Goal: Use online tool/utility: Use online tool/utility

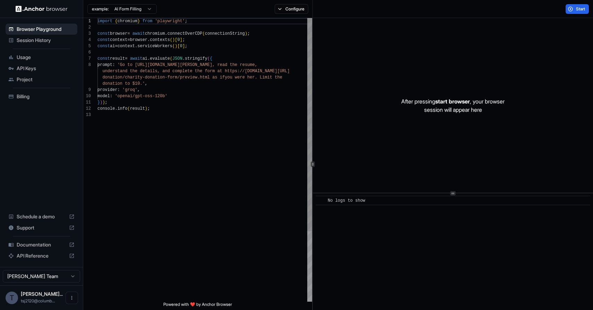
scroll to position [44, 0]
click at [42, 7] on img at bounding box center [42, 9] width 52 height 7
click at [576, 11] on span "Start" at bounding box center [581, 9] width 10 height 6
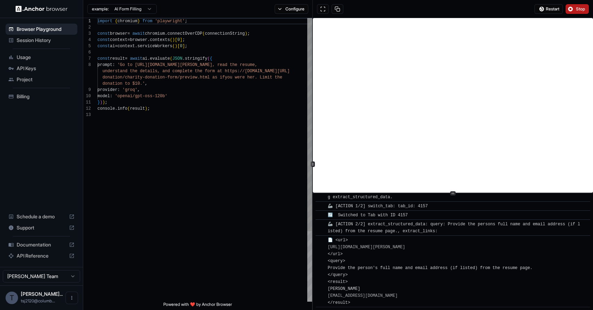
scroll to position [303, 0]
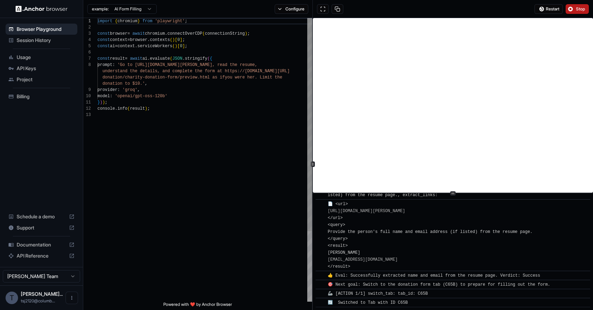
type textarea "**********"
click at [182, 143] on div "console . info ( result ) ; } ) ) ; provider : 'groq' , model : 'openai/gpt-oss…" at bounding box center [204, 206] width 215 height 377
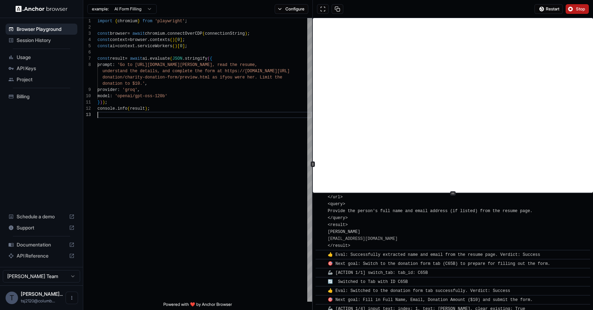
scroll to position [330, 0]
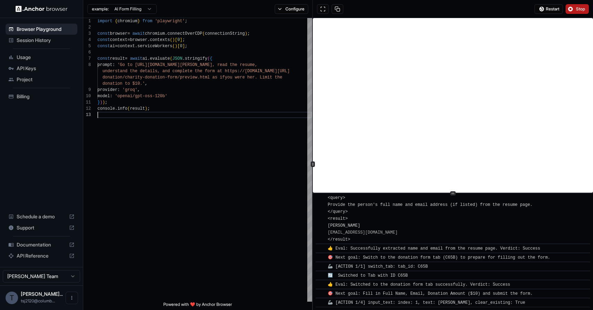
click at [47, 43] on span "Session History" at bounding box center [46, 40] width 58 height 7
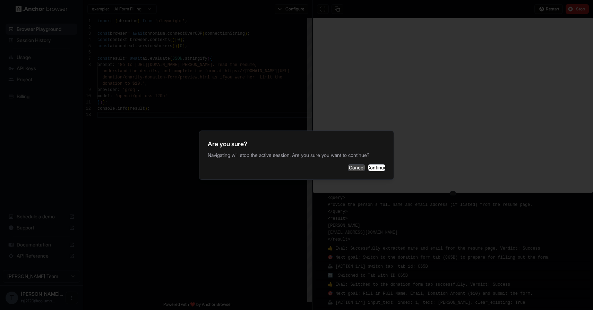
scroll to position [339, 0]
click at [348, 166] on button "Cancel" at bounding box center [356, 167] width 17 height 7
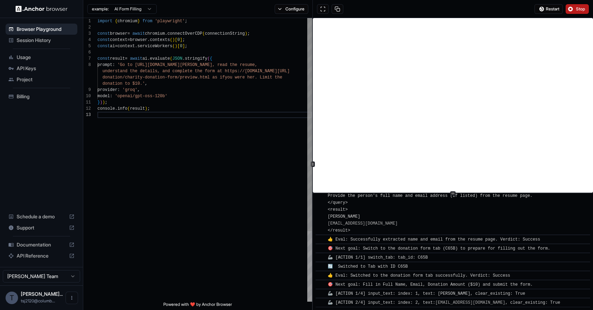
click at [199, 119] on div "console . info ( result ) ; } ) ) ; provider : 'groq' , model : 'openai/gpt-oss…" at bounding box center [204, 206] width 215 height 377
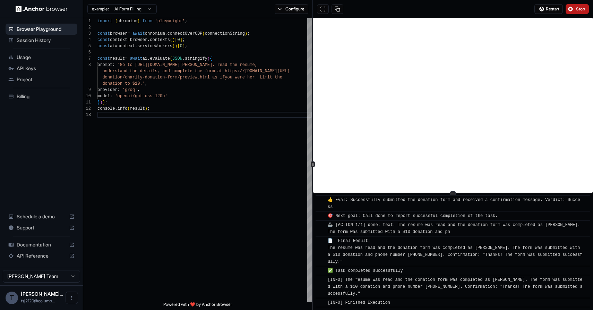
scroll to position [658, 0]
click at [242, 202] on div "console . info ( result ) ; } ) ) ; provider : 'groq' , model : 'openai/gpt-oss…" at bounding box center [204, 206] width 215 height 377
click at [292, 198] on div "console . info ( result ) ; } ) ) ; provider : 'groq' , model : 'openai/gpt-oss…" at bounding box center [204, 206] width 215 height 377
click at [407, 259] on div "📄 Final Result: The resume was read and the donation form was completed as Nico…" at bounding box center [455, 251] width 255 height 28
